Goal: Information Seeking & Learning: Learn about a topic

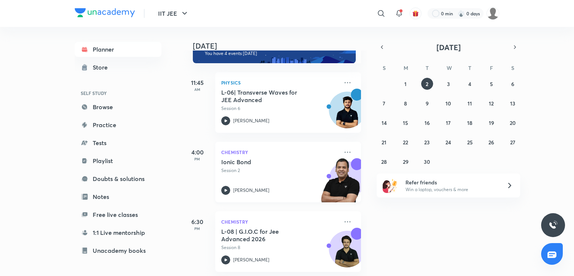
scroll to position [22, 0]
click at [251, 192] on p "[PERSON_NAME]" at bounding box center [251, 190] width 36 height 7
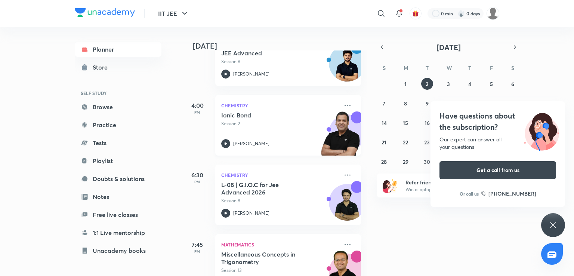
scroll to position [76, 0]
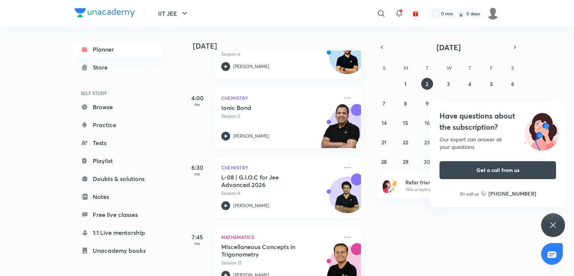
click at [247, 194] on p "Session 8" at bounding box center [279, 193] width 117 height 7
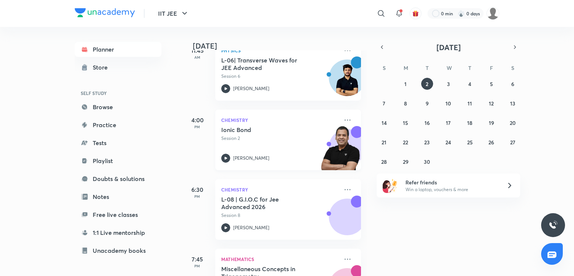
scroll to position [67, 0]
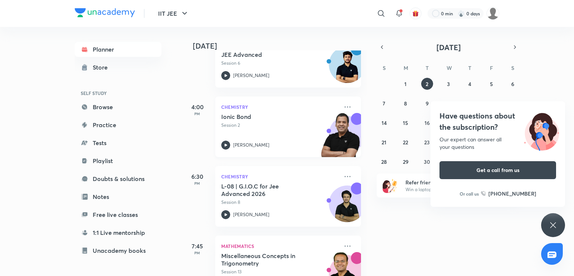
click at [266, 125] on p "Session 2" at bounding box center [279, 125] width 117 height 7
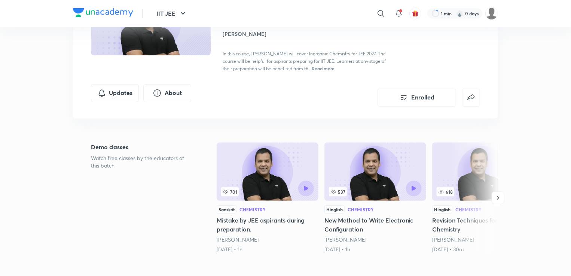
scroll to position [95, 0]
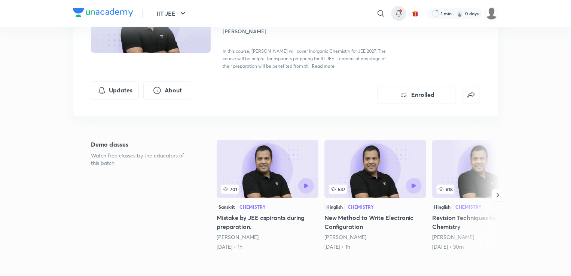
click at [395, 7] on div at bounding box center [398, 13] width 15 height 15
click at [398, 11] on icon at bounding box center [398, 13] width 9 height 9
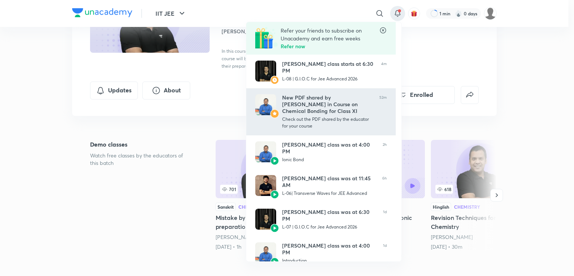
click at [316, 116] on div "Check out the PDF shared by the educator for your course" at bounding box center [327, 122] width 91 height 13
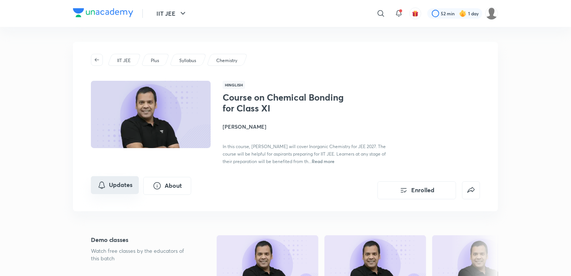
click at [114, 192] on button "Updates" at bounding box center [115, 185] width 48 height 18
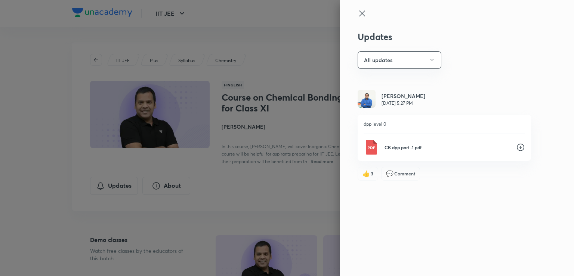
click at [518, 146] on icon at bounding box center [520, 147] width 9 height 9
click at [131, 233] on div at bounding box center [287, 138] width 574 height 276
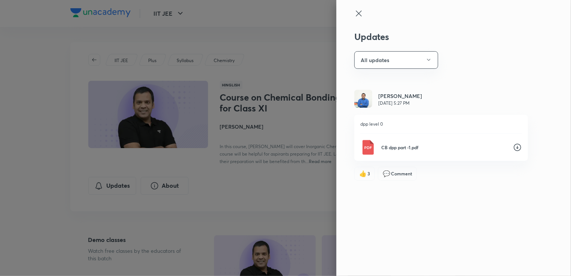
click at [131, 233] on div at bounding box center [285, 138] width 571 height 276
